Goal: Find specific page/section: Find specific page/section

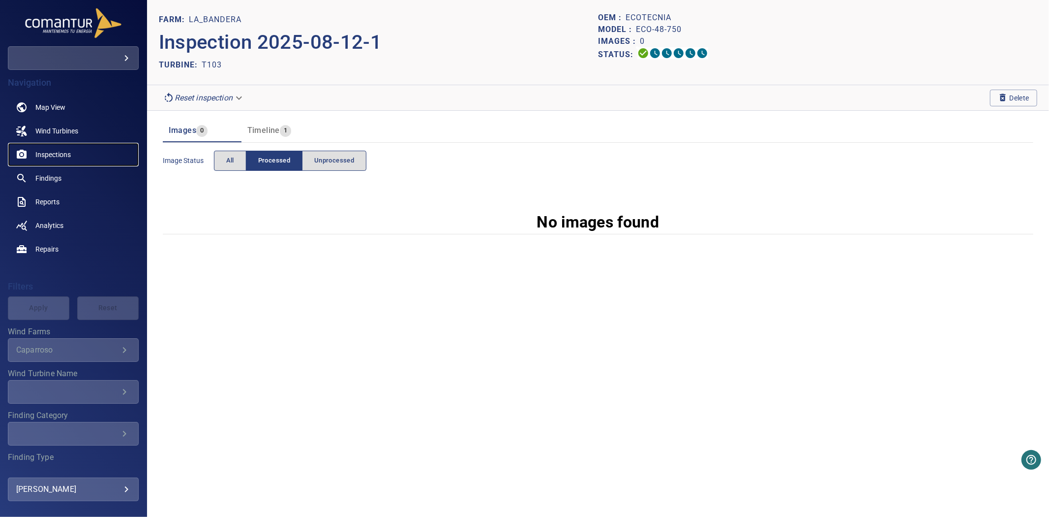
click at [43, 148] on link "Inspections" at bounding box center [73, 155] width 131 height 24
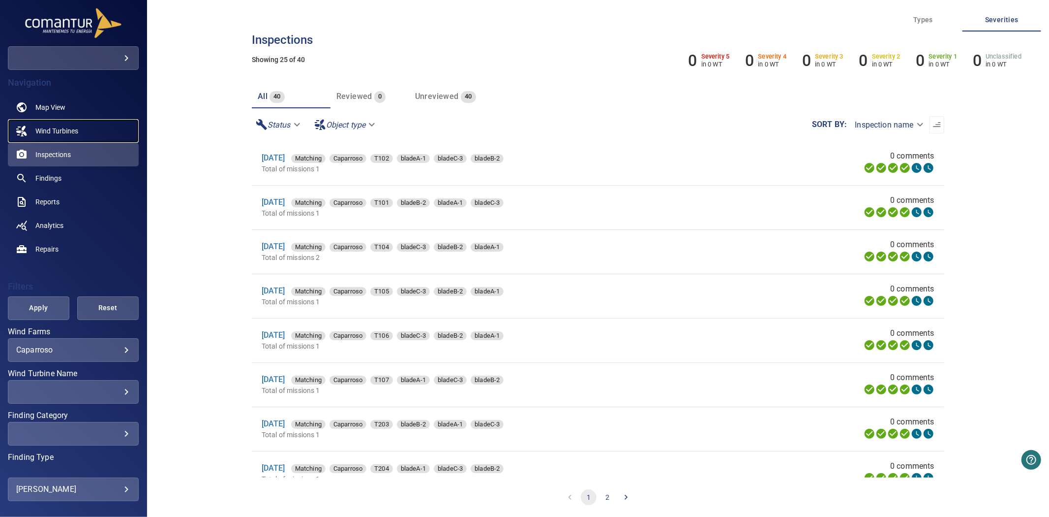
click at [60, 130] on span "Wind Turbines" at bounding box center [56, 131] width 43 height 10
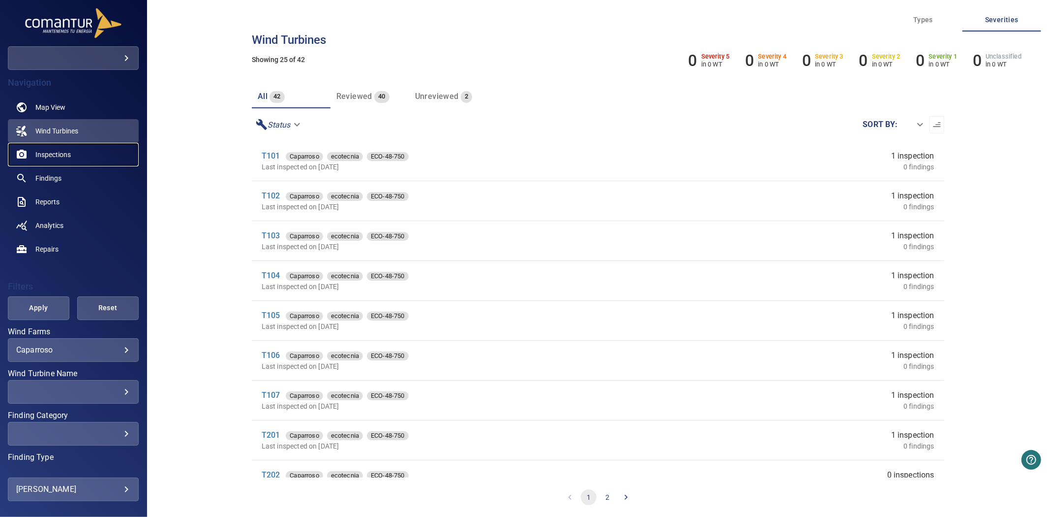
click at [43, 152] on span "Inspections" at bounding box center [52, 155] width 35 height 10
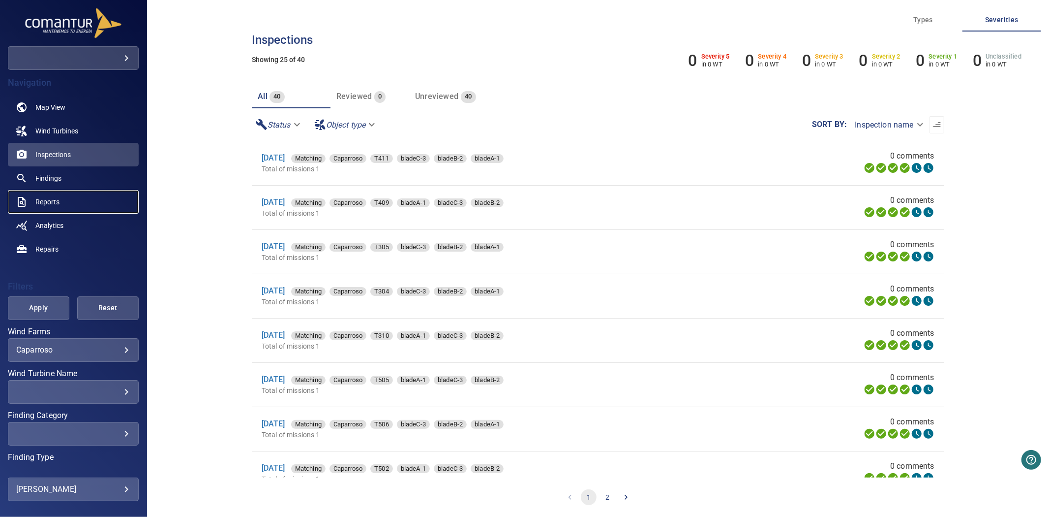
click at [36, 198] on span "Reports" at bounding box center [47, 202] width 24 height 10
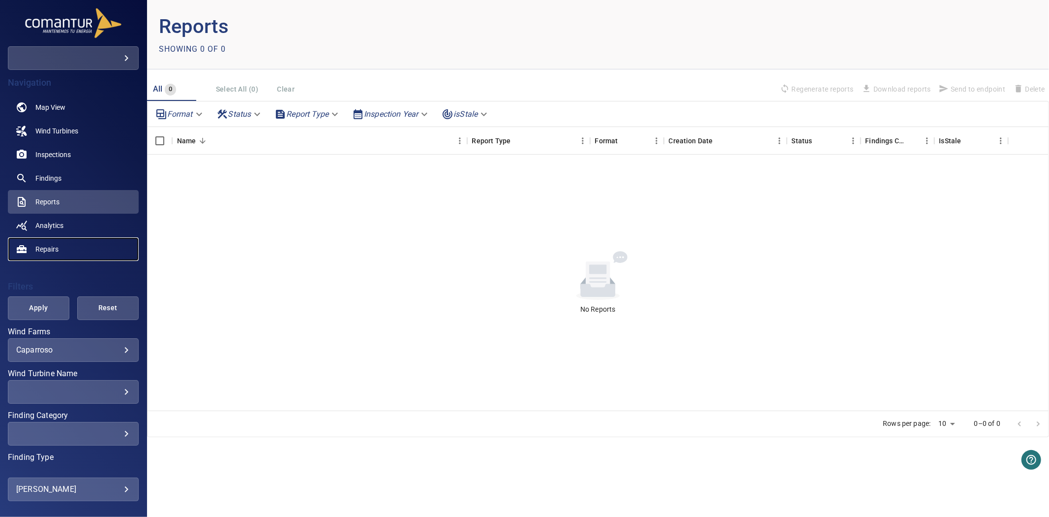
click at [46, 246] on span "Repairs" at bounding box center [46, 249] width 23 height 10
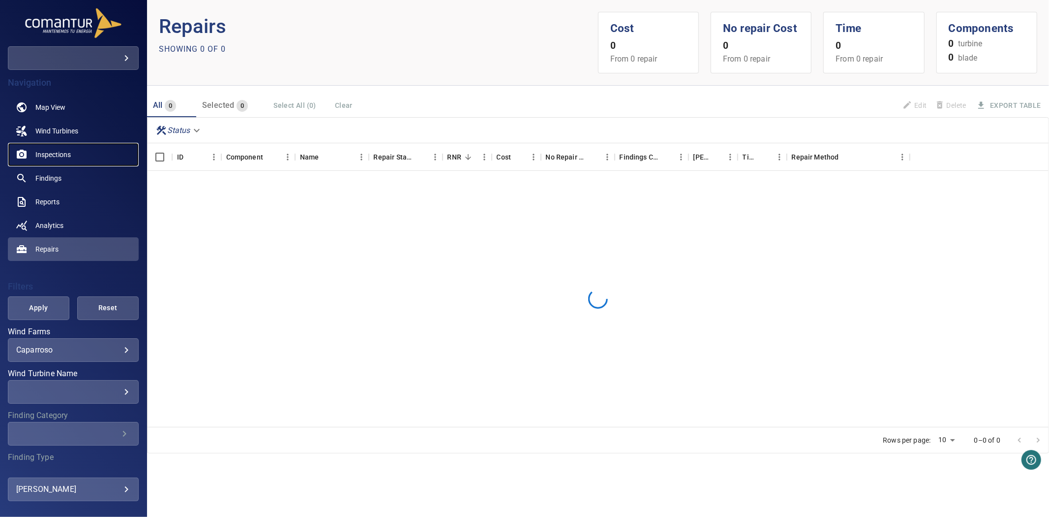
click at [37, 148] on link "Inspections" at bounding box center [73, 155] width 131 height 24
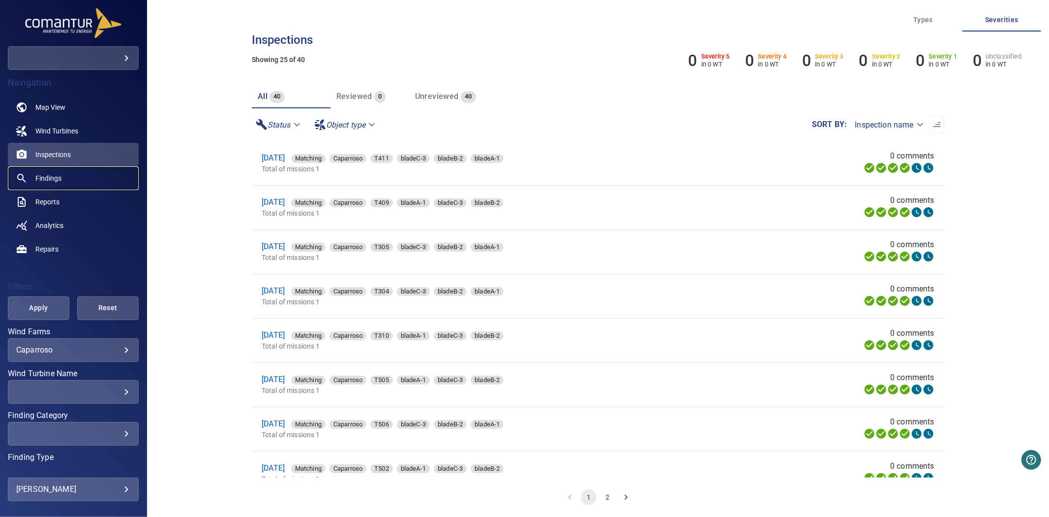
click at [39, 177] on span "Findings" at bounding box center [48, 178] width 26 height 10
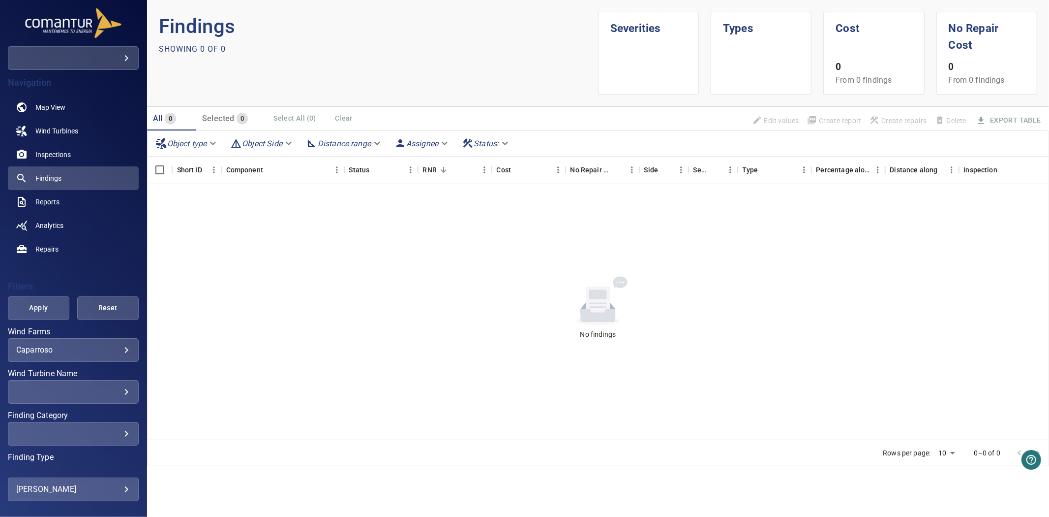
click at [90, 348] on body "**********" at bounding box center [524, 258] width 1049 height 517
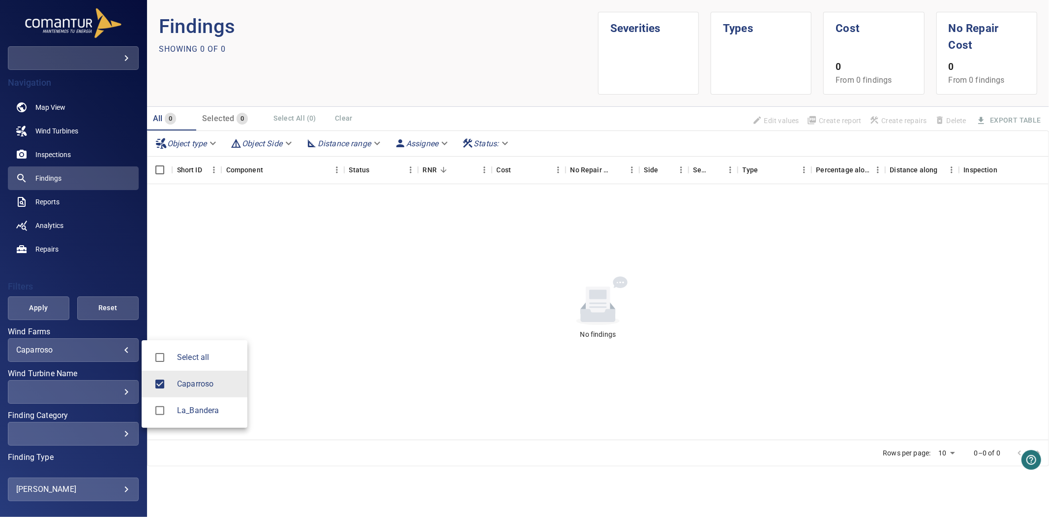
click at [168, 400] on div at bounding box center [164, 410] width 28 height 21
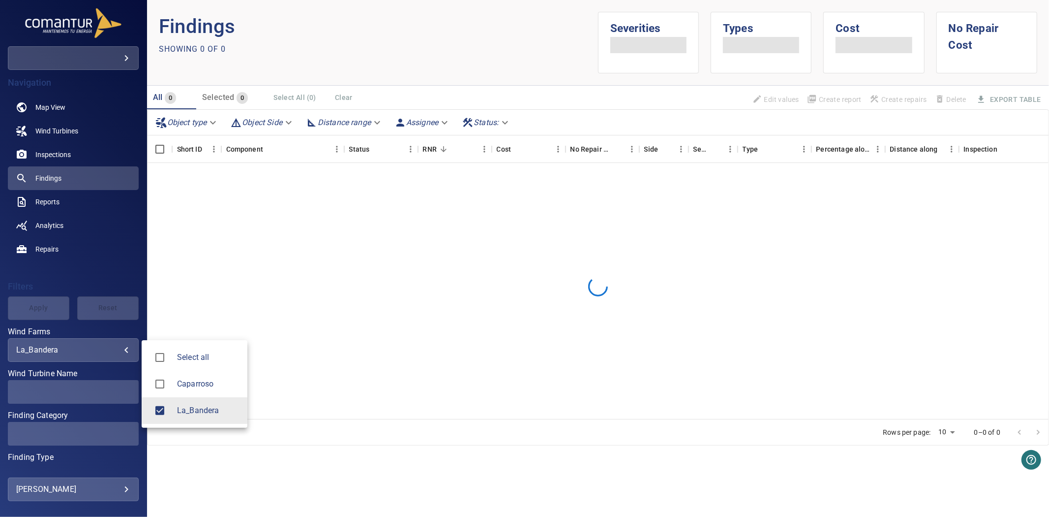
type input "**********"
click at [54, 304] on div at bounding box center [524, 258] width 1049 height 517
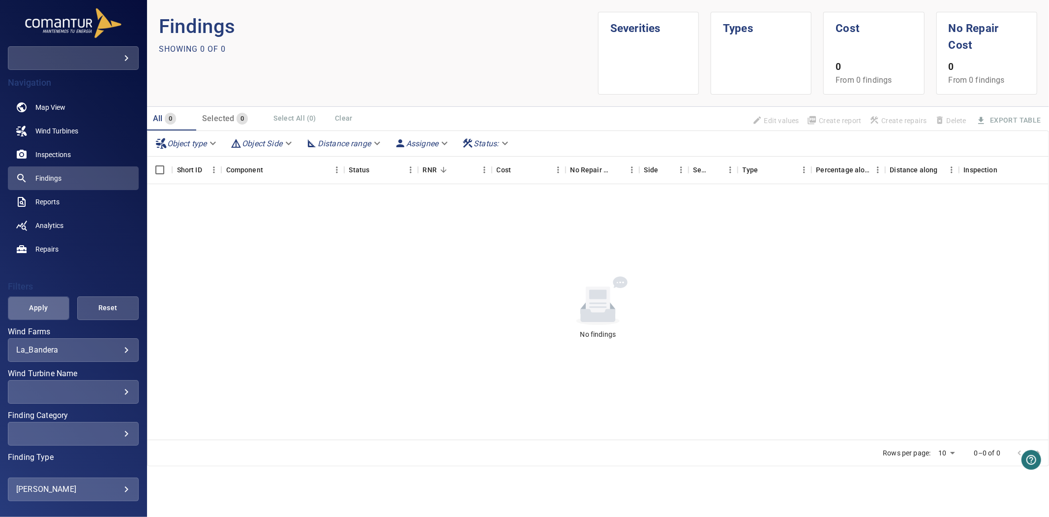
click at [41, 304] on span "Apply" at bounding box center [38, 308] width 37 height 12
click at [63, 158] on span "Inspections" at bounding box center [52, 155] width 35 height 10
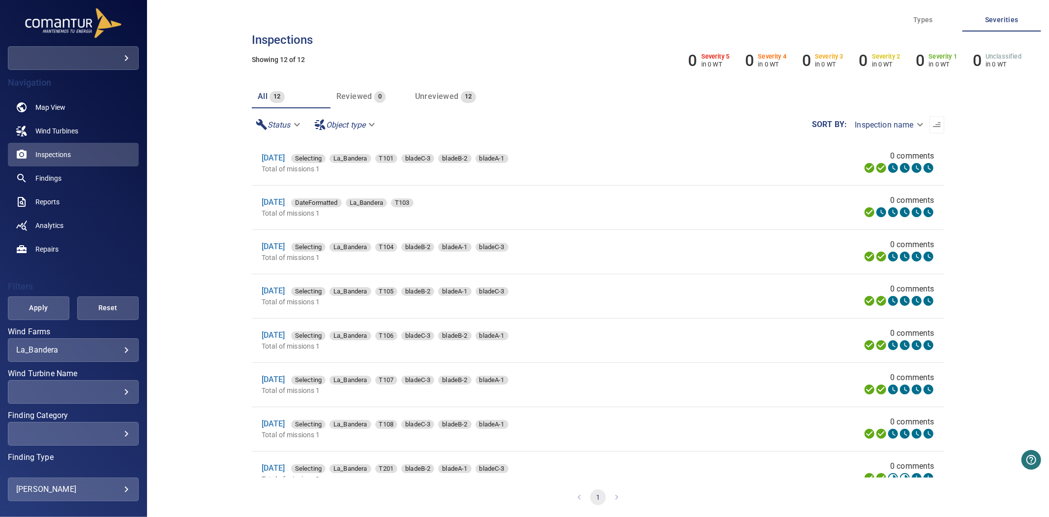
click at [95, 388] on div "​" at bounding box center [73, 391] width 114 height 9
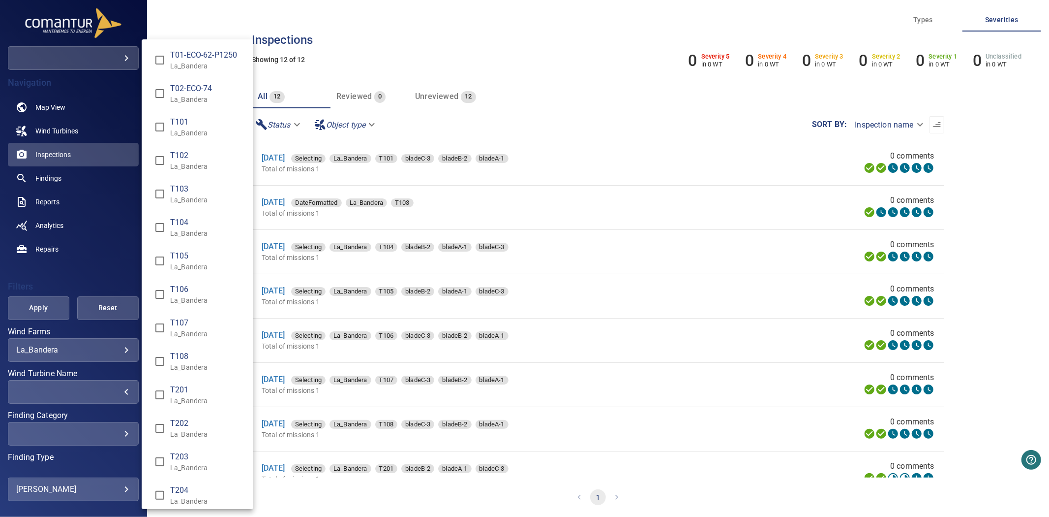
type input "**********"
click at [35, 312] on div "Wind Turbine Name" at bounding box center [524, 258] width 1049 height 517
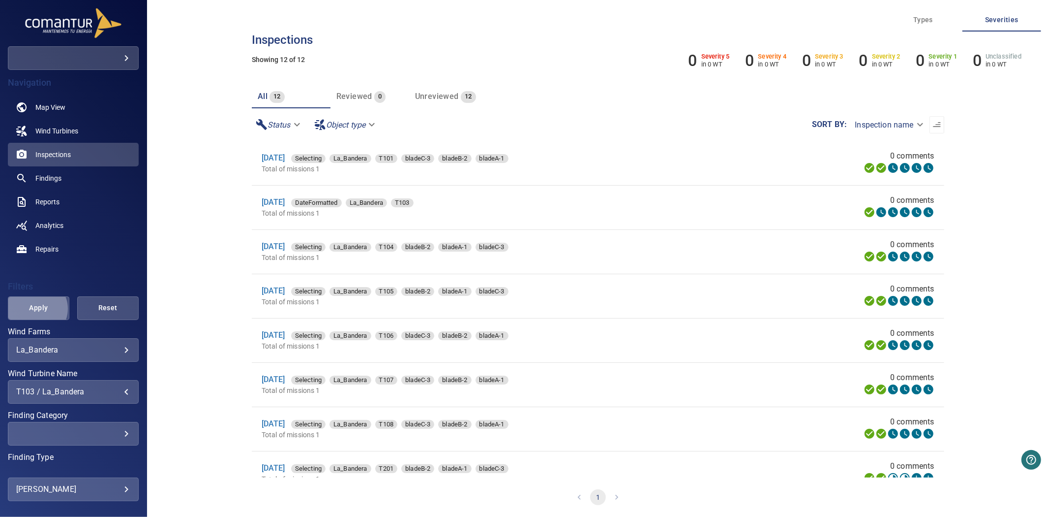
click at [35, 308] on span "Apply" at bounding box center [38, 308] width 37 height 12
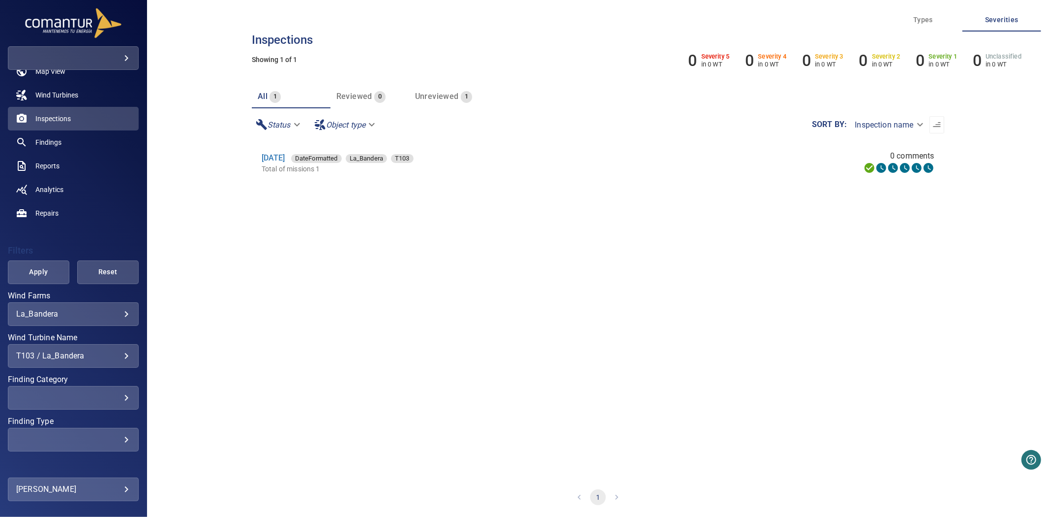
scroll to position [65, 0]
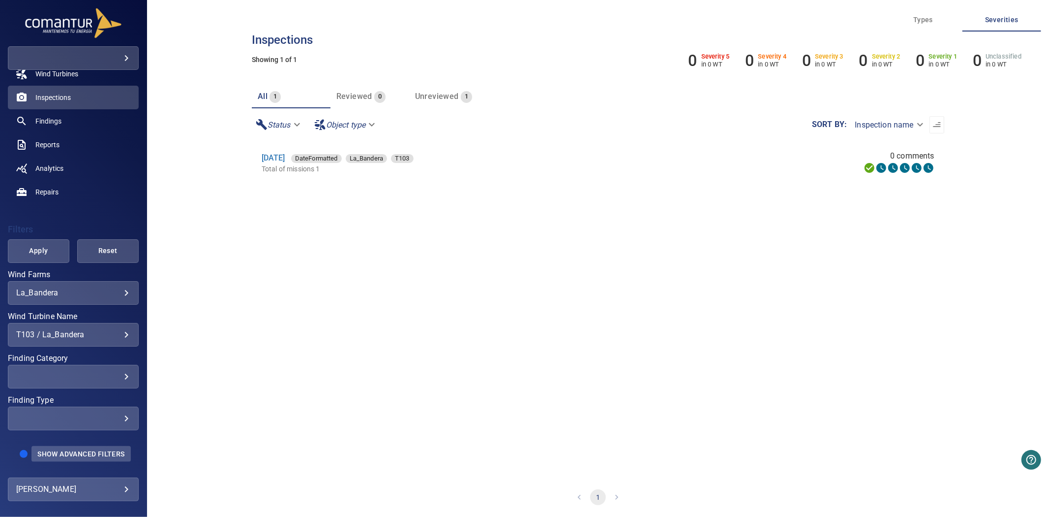
click at [66, 450] on span "Show Advanced Filters" at bounding box center [80, 454] width 87 height 8
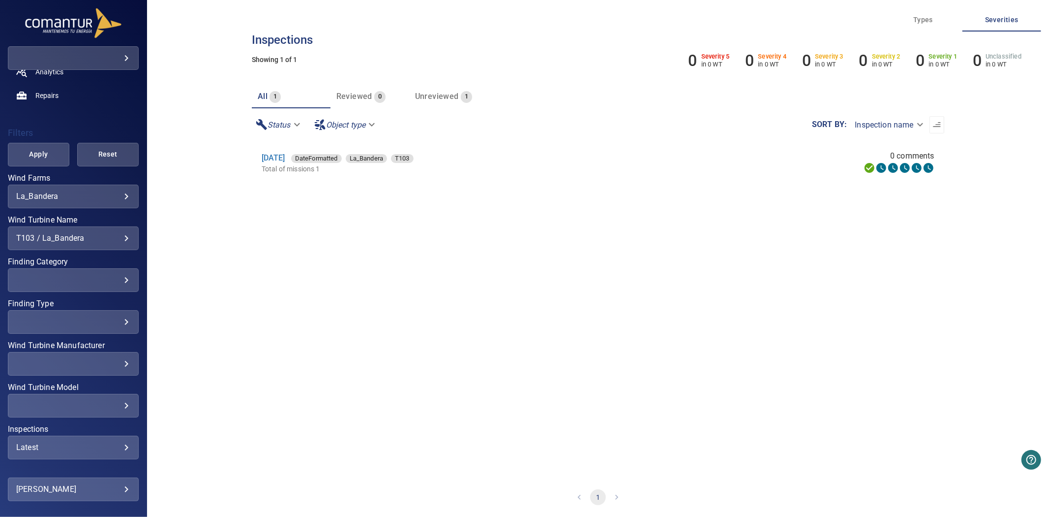
scroll to position [198, 0]
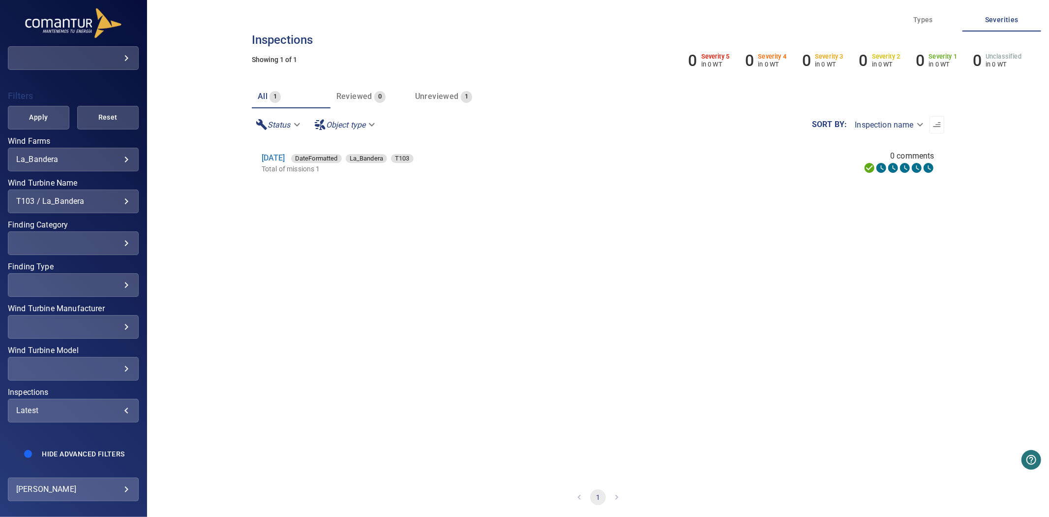
click at [61, 405] on div "Latest" at bounding box center [73, 409] width 114 height 9
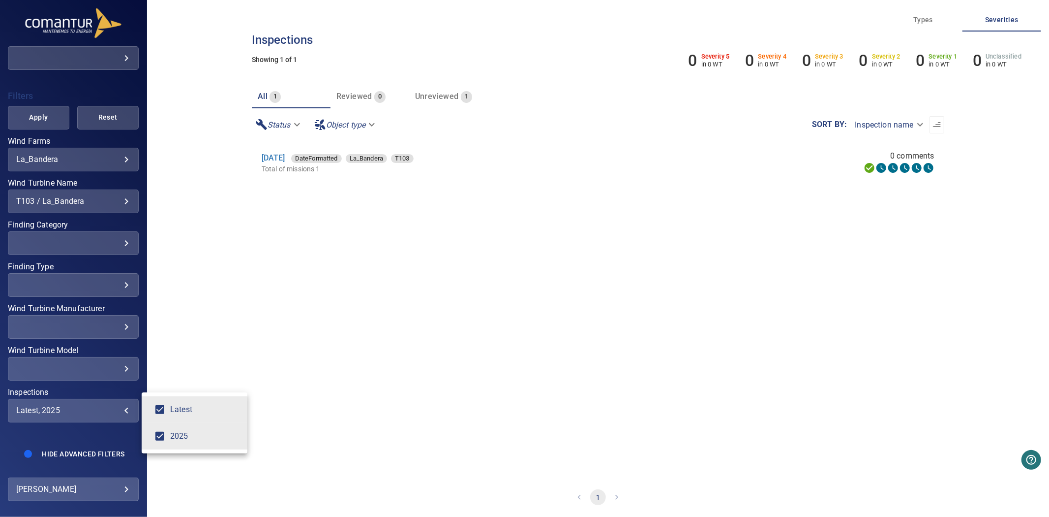
type input "****"
click at [40, 109] on div "Inspections" at bounding box center [524, 258] width 1049 height 517
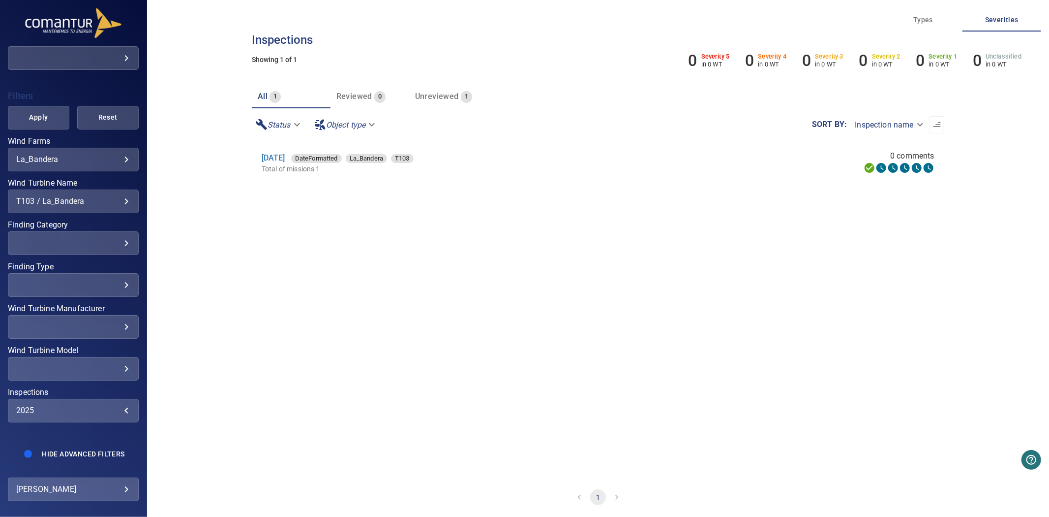
click at [40, 111] on span "Apply" at bounding box center [38, 117] width 37 height 12
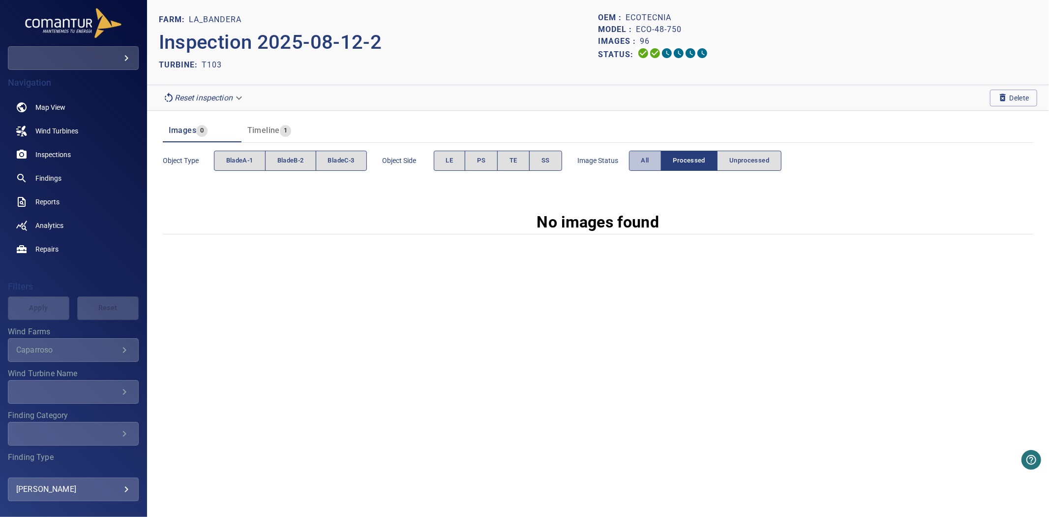
click at [653, 164] on button "All" at bounding box center [645, 161] width 32 height 20
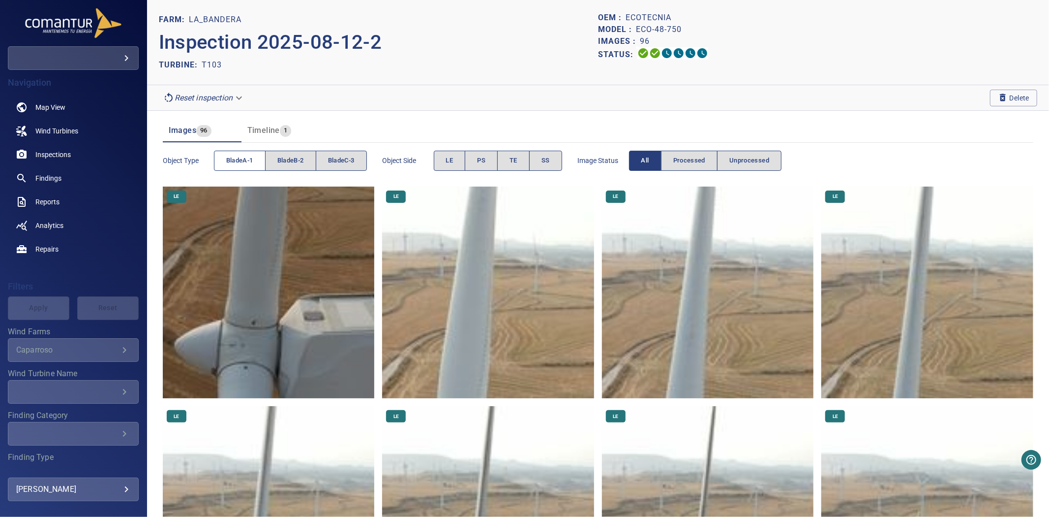
click at [237, 155] on span "bladeA-1" at bounding box center [239, 160] width 27 height 11
click at [290, 155] on span "bladeB-2" at bounding box center [290, 160] width 27 height 11
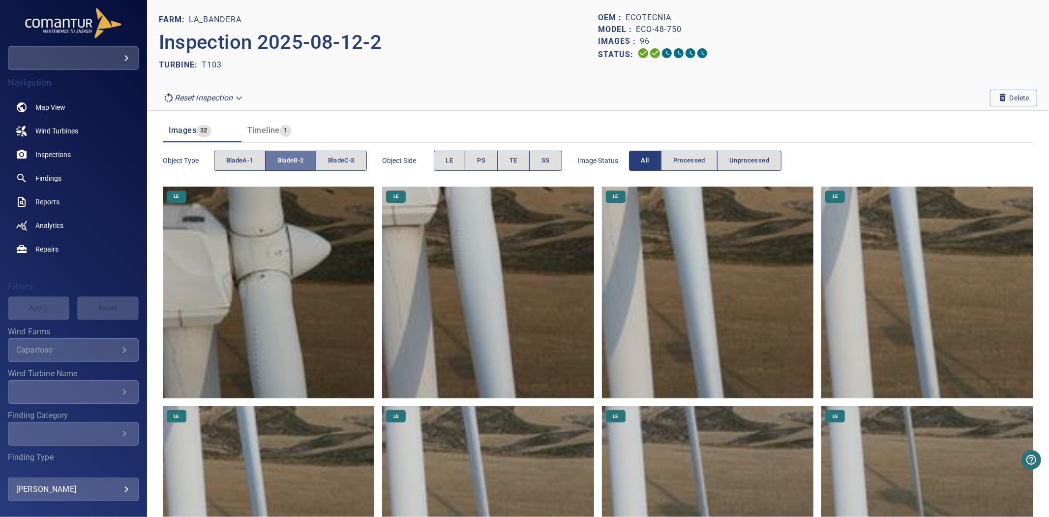
click at [291, 155] on span "bladeB-2" at bounding box center [290, 160] width 27 height 11
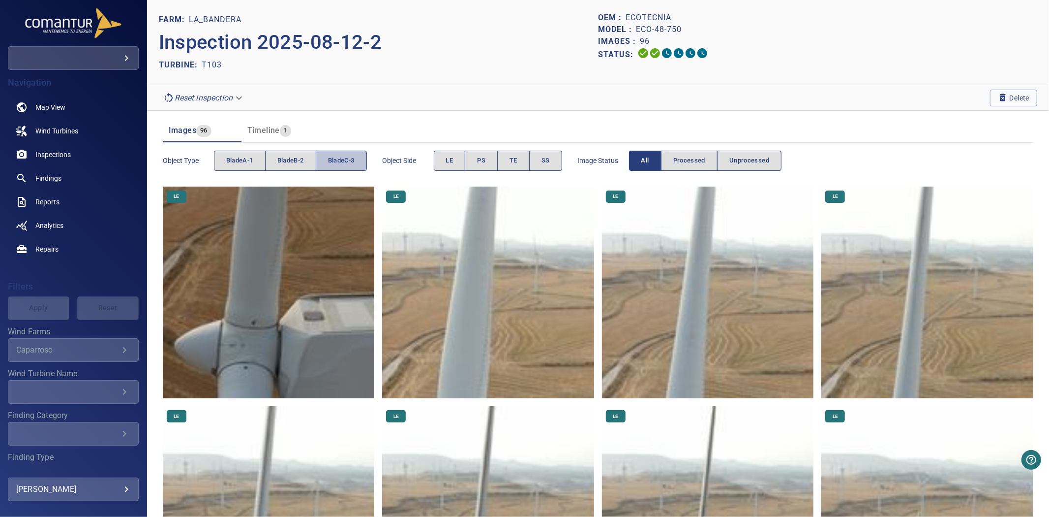
click at [358, 159] on button "bladeC-3" at bounding box center [341, 161] width 51 height 20
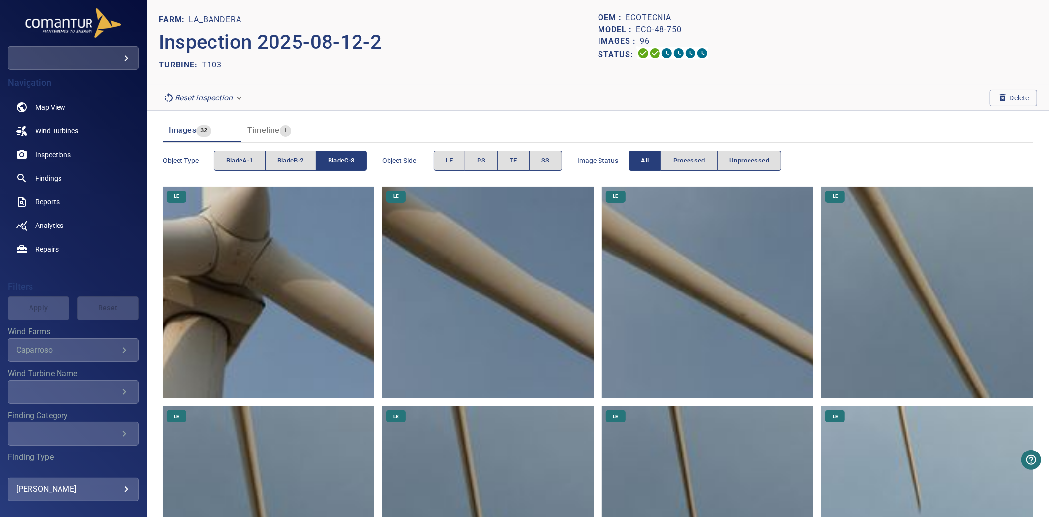
click at [358, 159] on button "bladeC-3" at bounding box center [341, 161] width 51 height 20
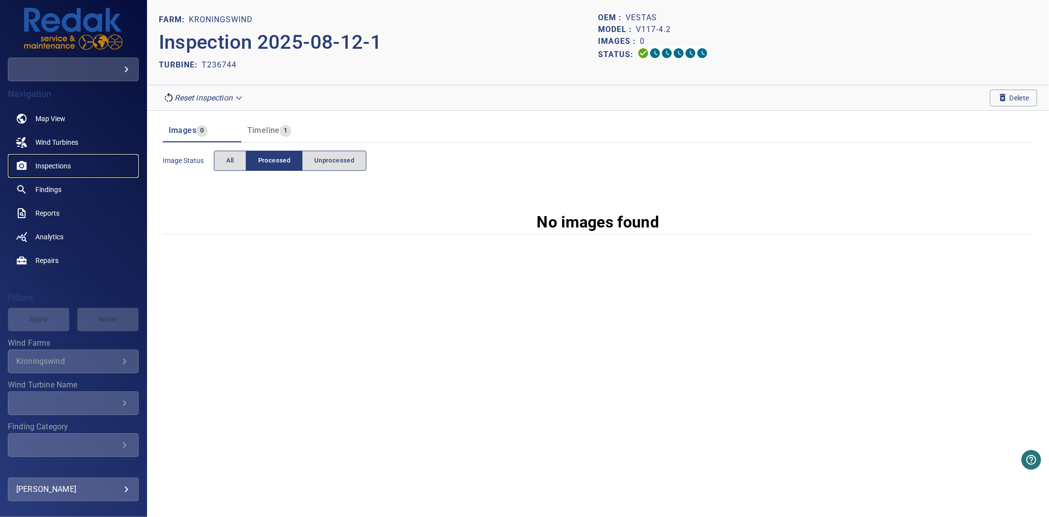
click at [53, 162] on span "Inspections" at bounding box center [52, 166] width 35 height 10
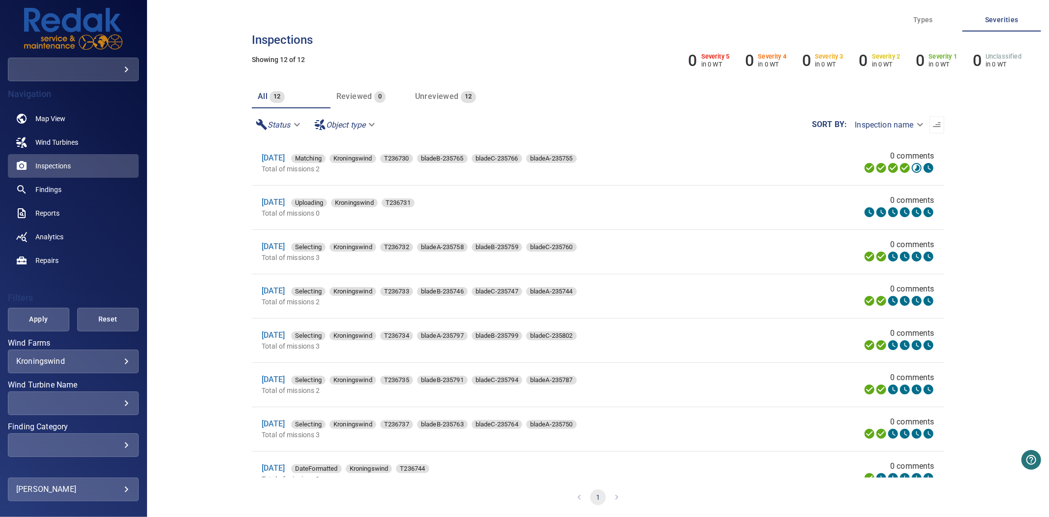
click at [77, 357] on body "**********" at bounding box center [524, 258] width 1049 height 517
click at [77, 357] on div at bounding box center [524, 258] width 1049 height 517
click at [86, 405] on div "​" at bounding box center [73, 402] width 114 height 9
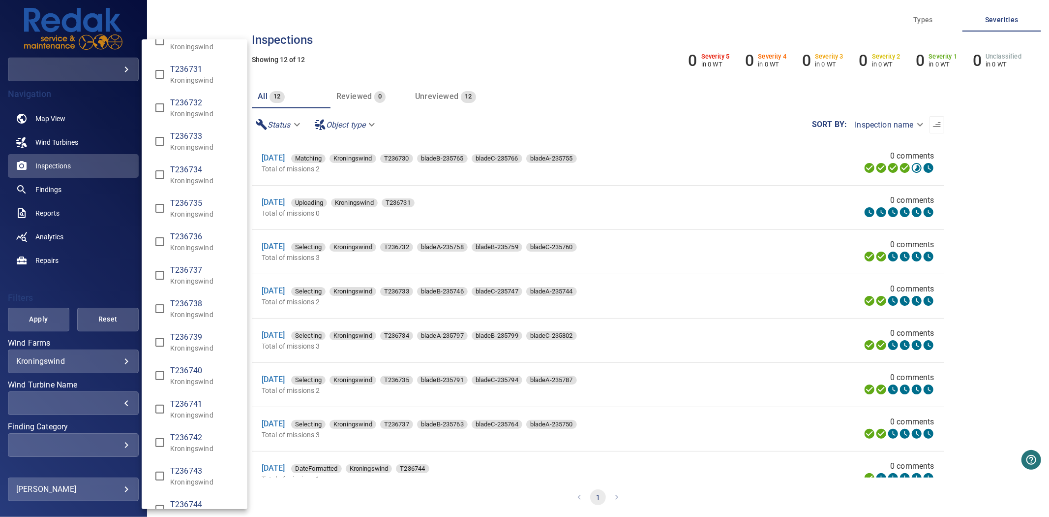
scroll to position [174, 0]
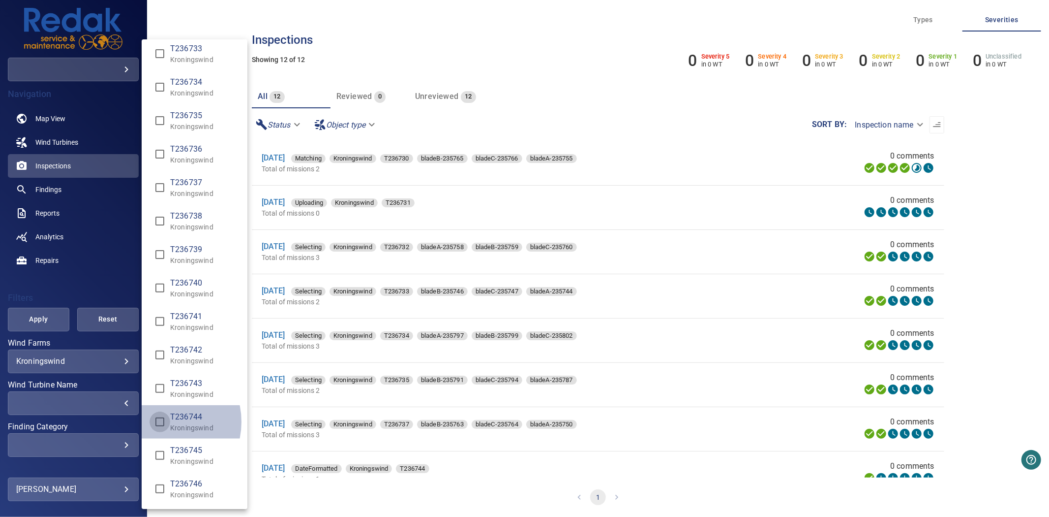
type input "**********"
click at [112, 269] on div "Wind Turbine Name" at bounding box center [524, 258] width 1049 height 517
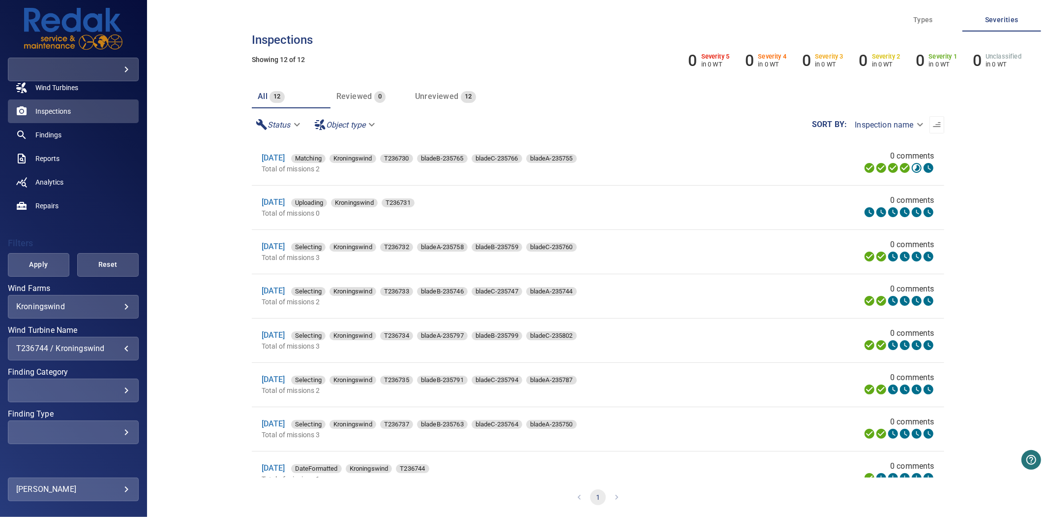
scroll to position [76, 0]
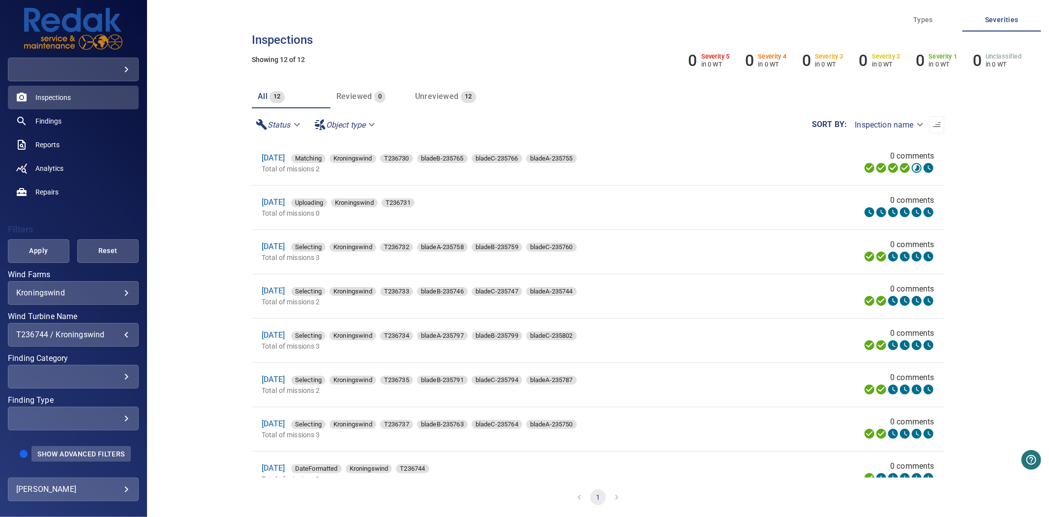
drag, startPoint x: 75, startPoint y: 436, endPoint x: 75, endPoint y: 441, distance: 4.9
click at [75, 436] on div "**********" at bounding box center [73, 340] width 131 height 242
click at [75, 450] on span "Show Advanced Filters" at bounding box center [80, 454] width 87 height 8
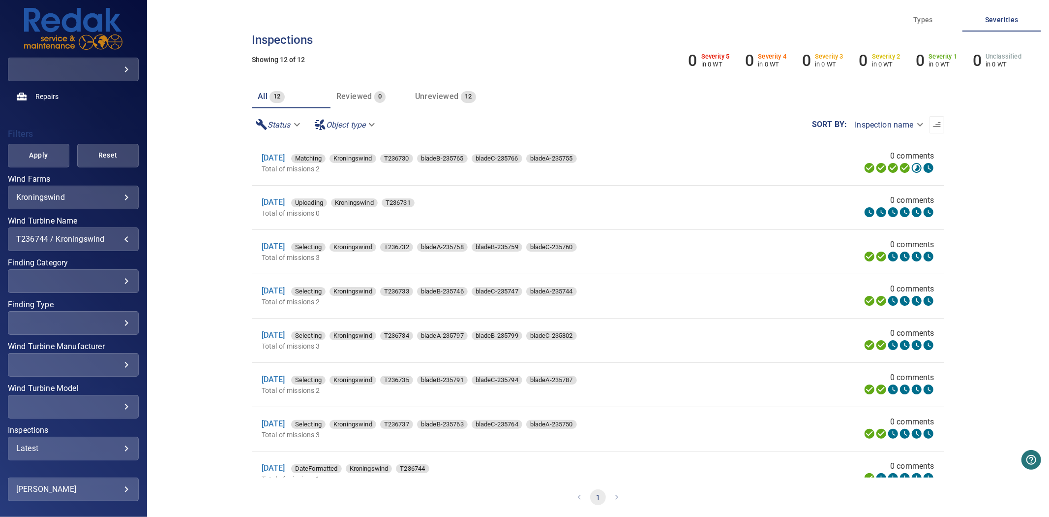
scroll to position [210, 0]
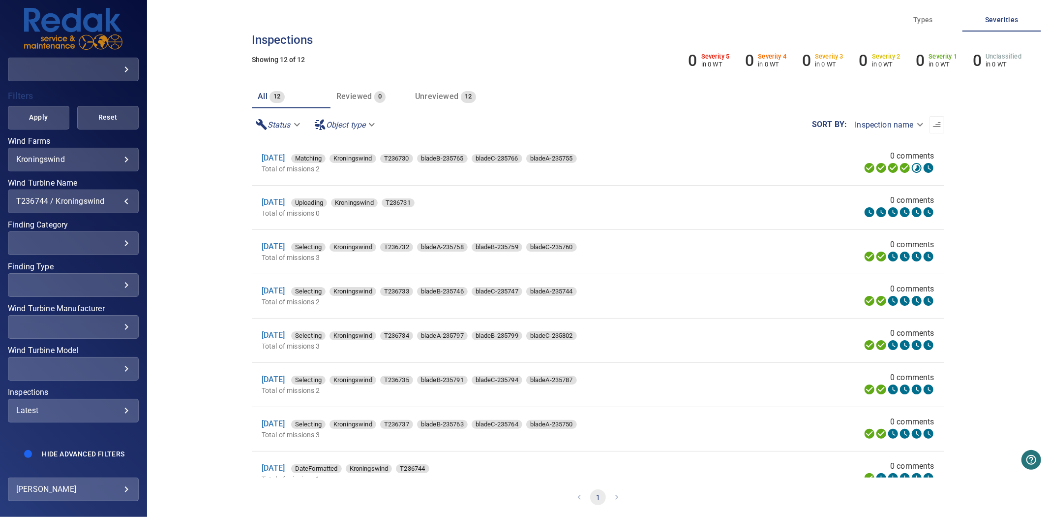
click at [66, 411] on div "Latest ****** ​" at bounding box center [73, 410] width 131 height 24
type input "****"
click at [24, 111] on div "Inspections" at bounding box center [524, 258] width 1049 height 517
click at [24, 111] on span "Apply" at bounding box center [38, 117] width 37 height 12
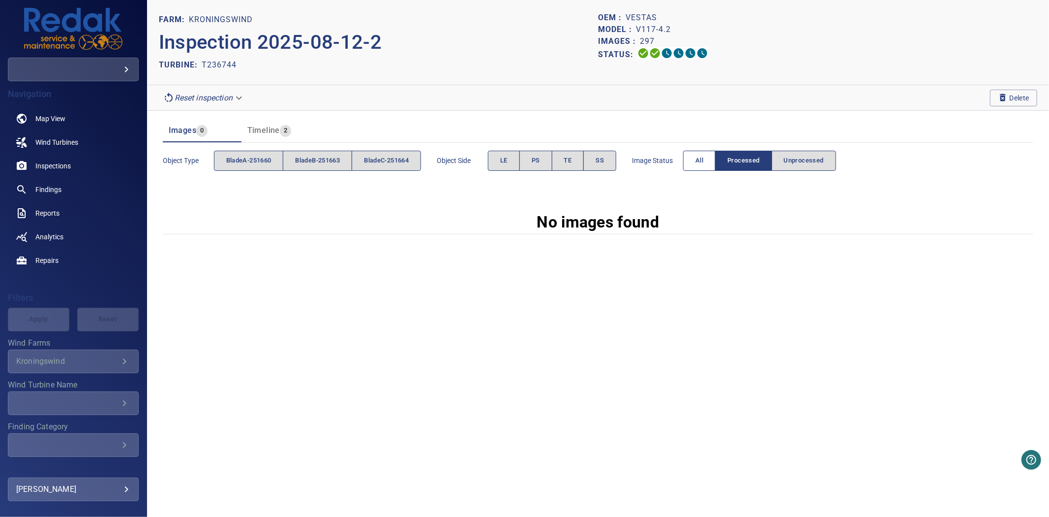
click at [716, 166] on button "All" at bounding box center [699, 161] width 32 height 20
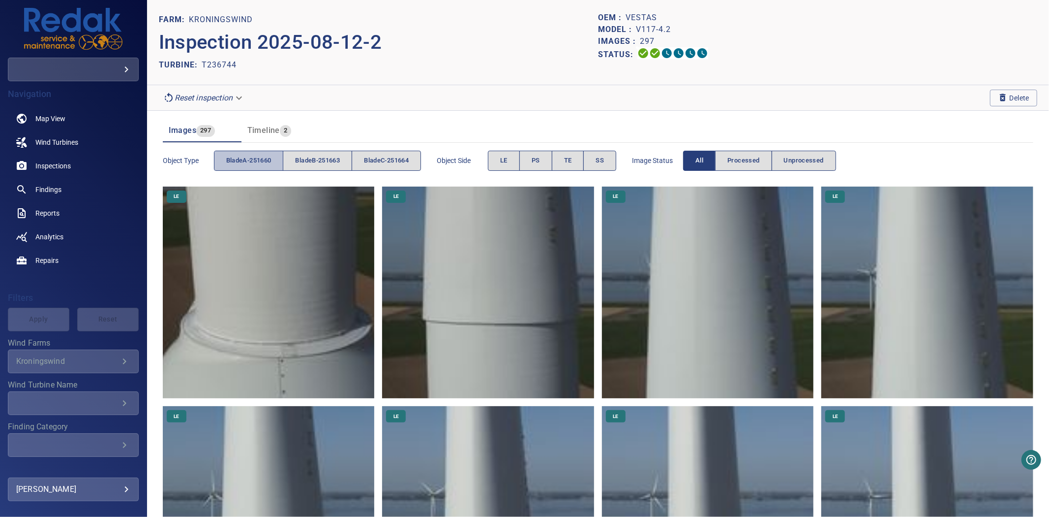
click at [254, 156] on span "bladeA-251660" at bounding box center [248, 160] width 45 height 11
click at [316, 165] on span "bladeB-251663" at bounding box center [317, 160] width 45 height 11
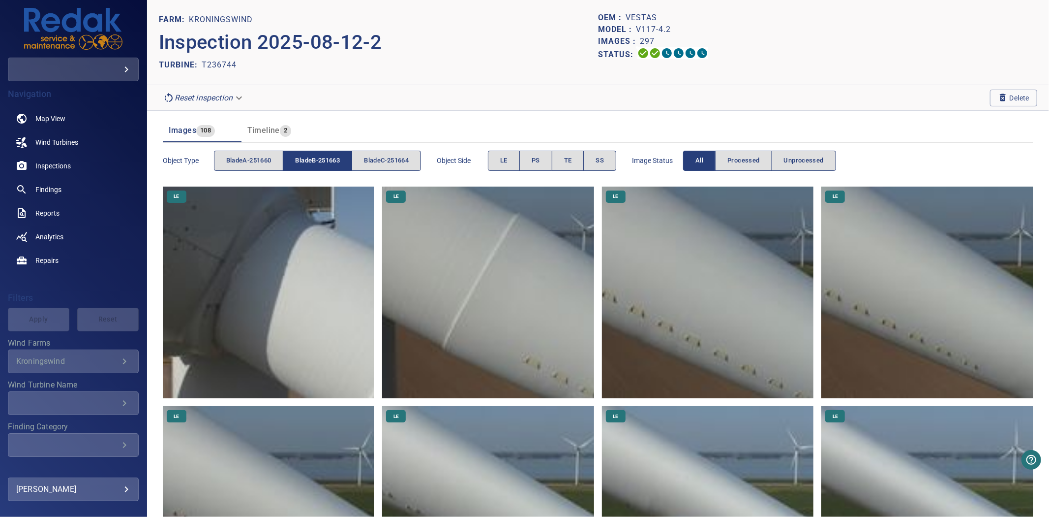
click at [316, 165] on span "bladeB-251663" at bounding box center [317, 160] width 45 height 11
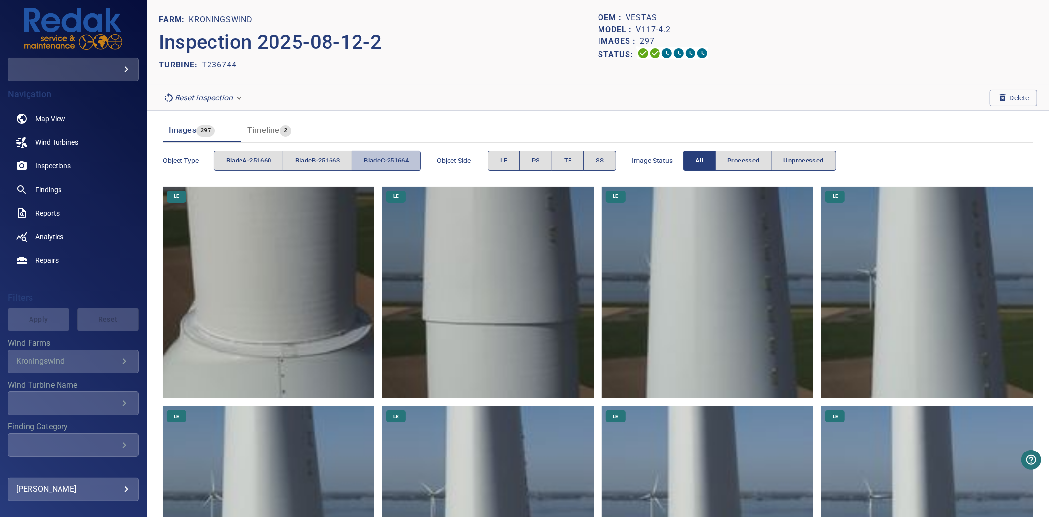
click at [392, 158] on span "bladeC-251664" at bounding box center [386, 160] width 45 height 11
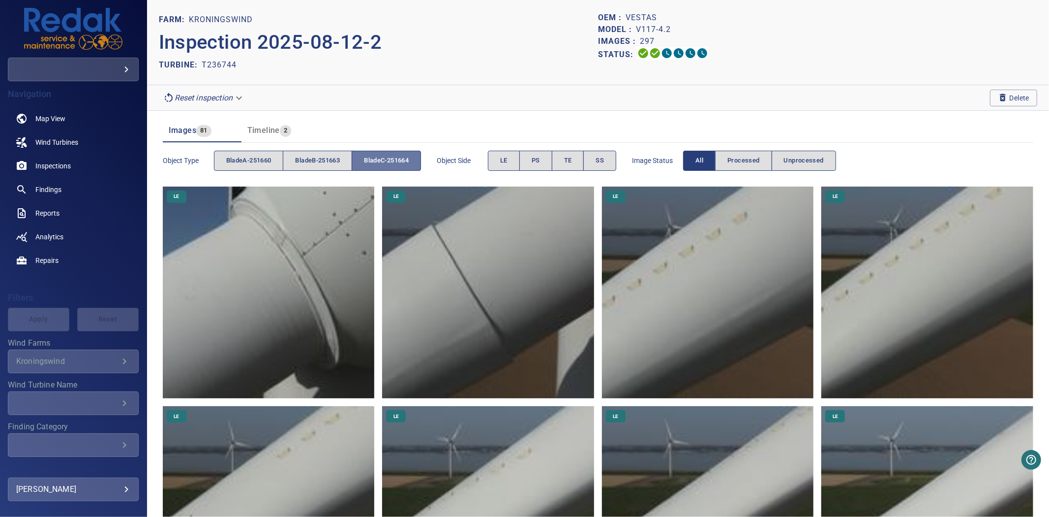
click at [392, 158] on span "bladeC-251664" at bounding box center [386, 160] width 45 height 11
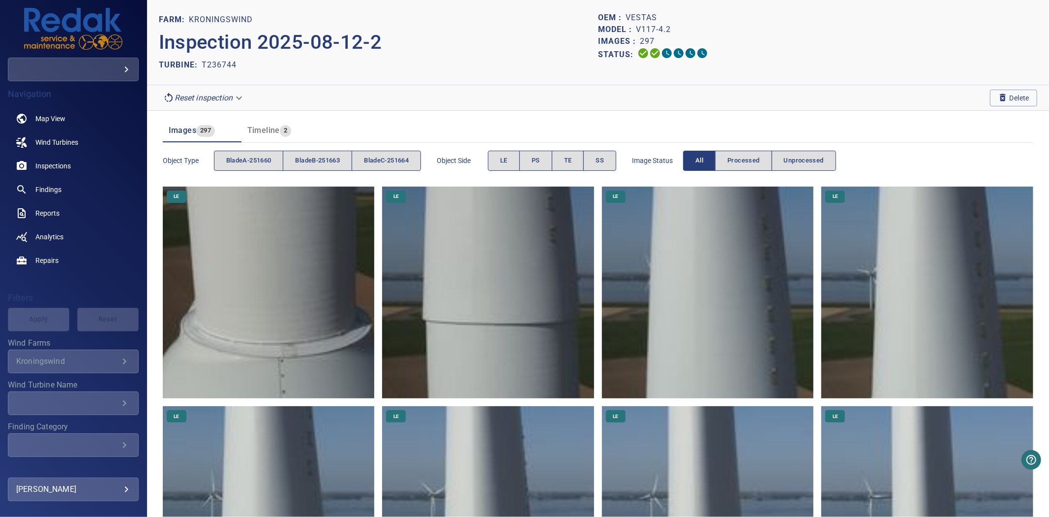
click at [392, 158] on span "bladeC-251664" at bounding box center [386, 160] width 45 height 11
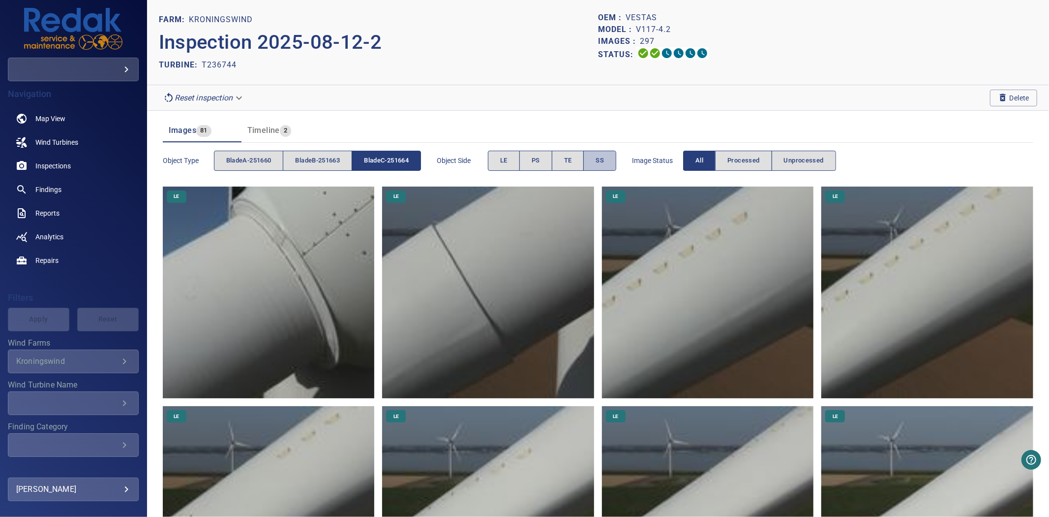
click at [603, 159] on span "SS" at bounding box center [600, 160] width 8 height 11
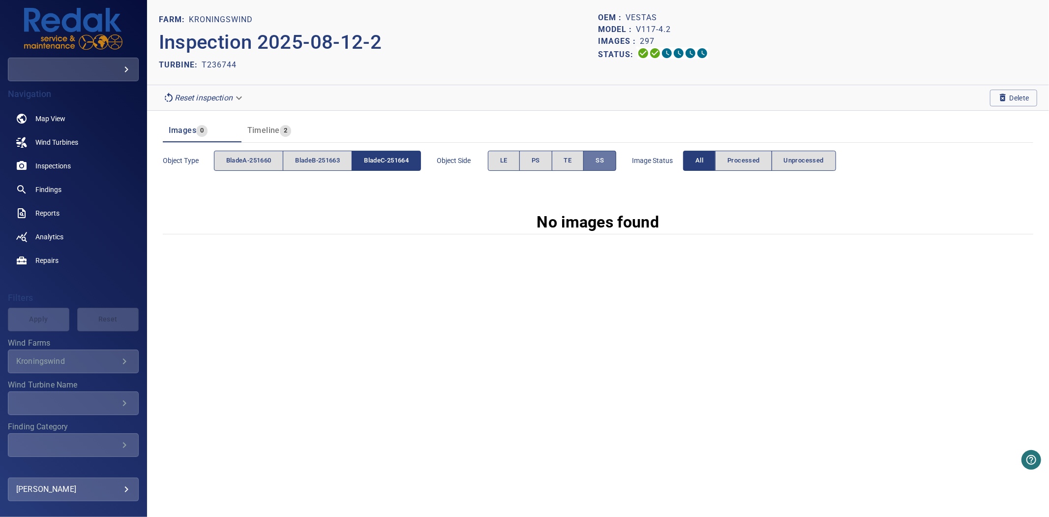
click at [603, 159] on span "SS" at bounding box center [600, 160] width 8 height 11
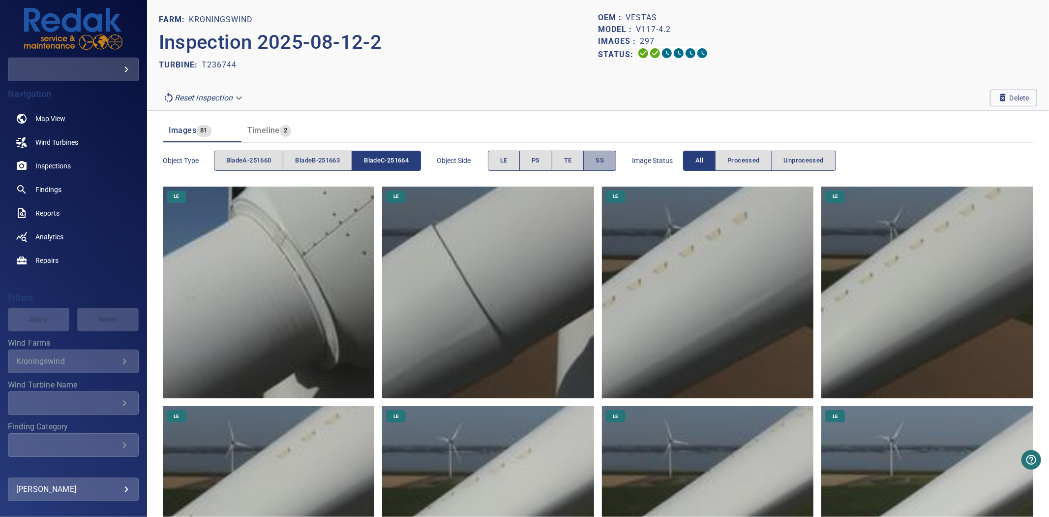
click at [603, 159] on span "SS" at bounding box center [600, 160] width 8 height 11
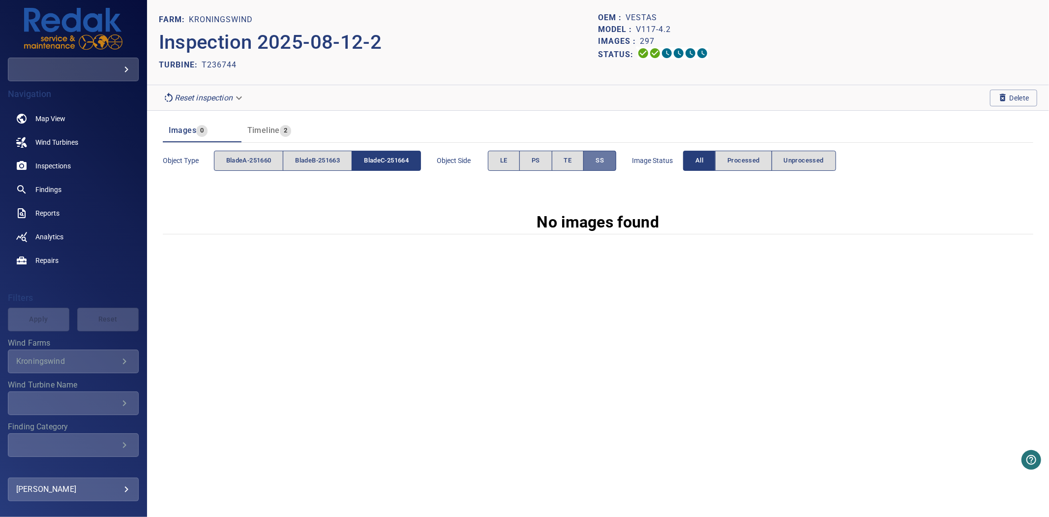
click at [603, 159] on span "SS" at bounding box center [600, 160] width 8 height 11
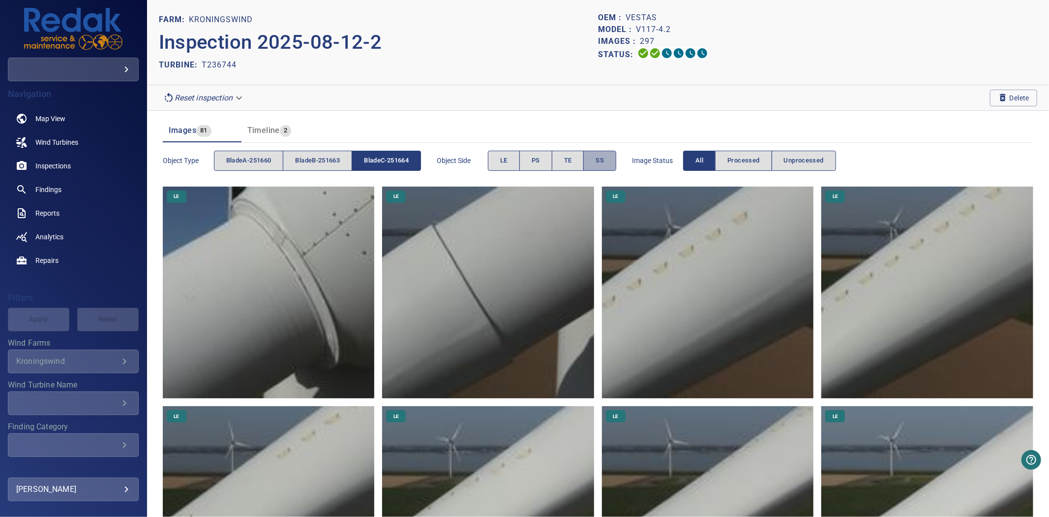
click at [603, 159] on span "SS" at bounding box center [600, 160] width 8 height 11
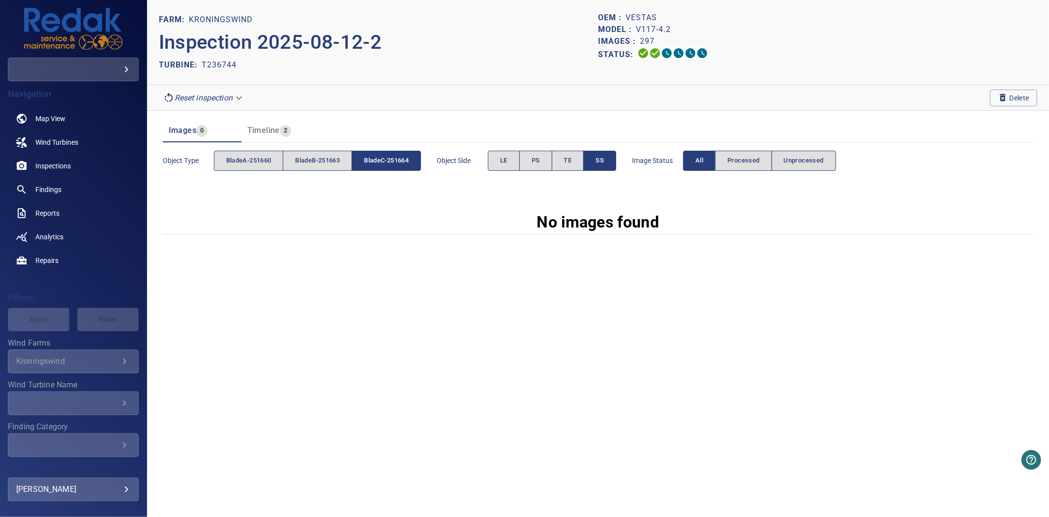
click at [603, 159] on span "SS" at bounding box center [600, 160] width 8 height 11
